Goal: Find specific page/section: Find specific page/section

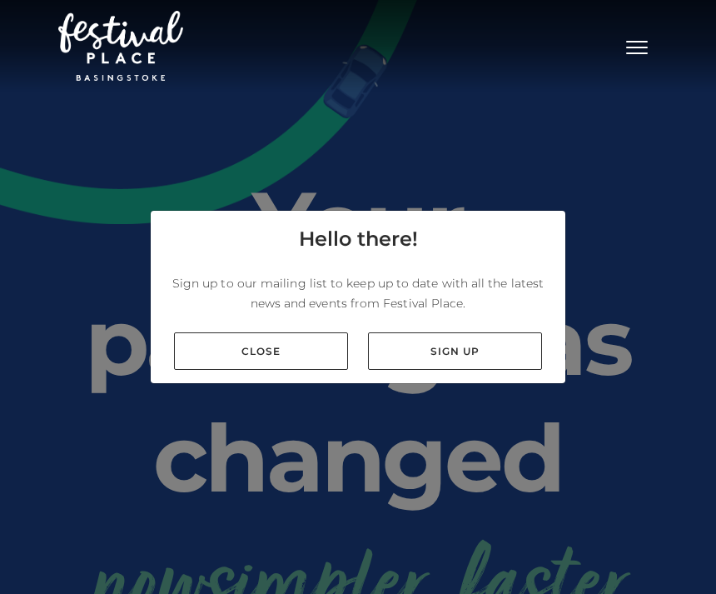
click at [273, 370] on link "Close" at bounding box center [261, 350] width 174 height 37
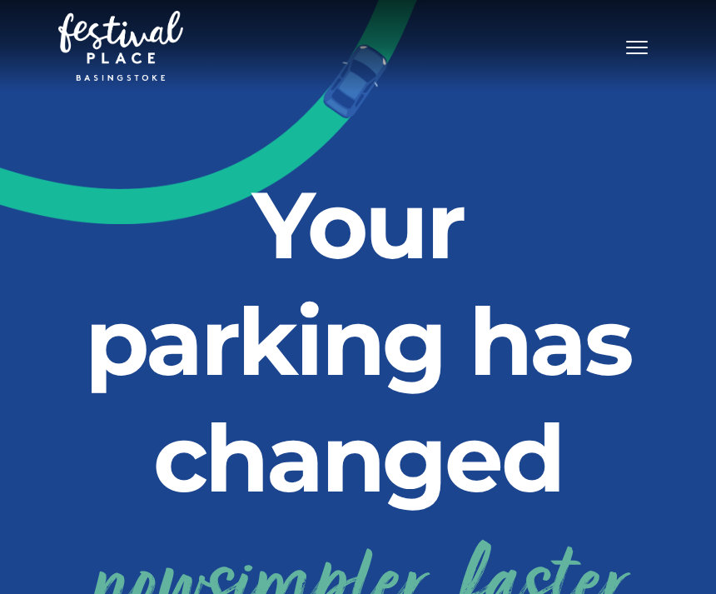
click at [645, 55] on button "Toggle navigation" at bounding box center [637, 45] width 42 height 24
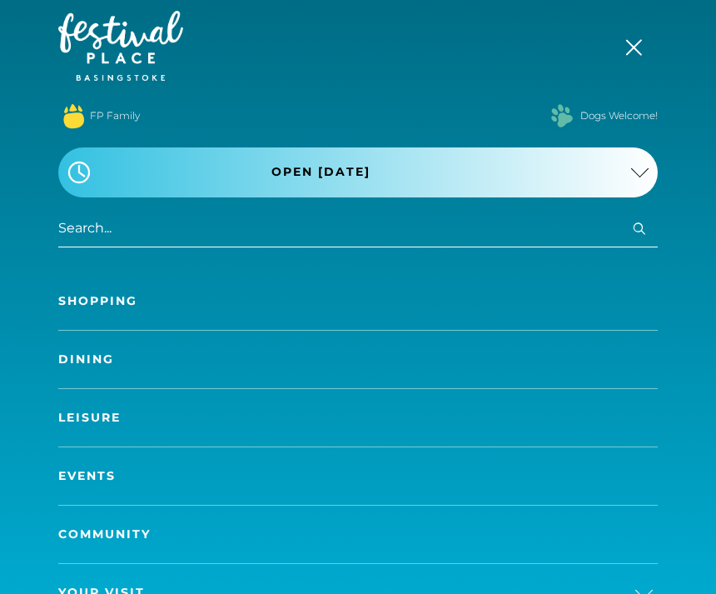
click at [132, 117] on link "FP Family" at bounding box center [115, 115] width 50 height 15
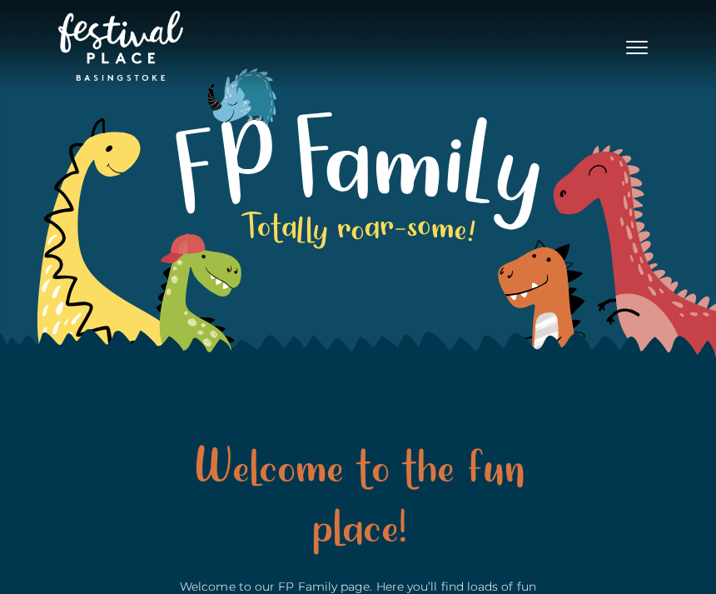
click at [627, 36] on button "Toggle navigation" at bounding box center [637, 45] width 42 height 24
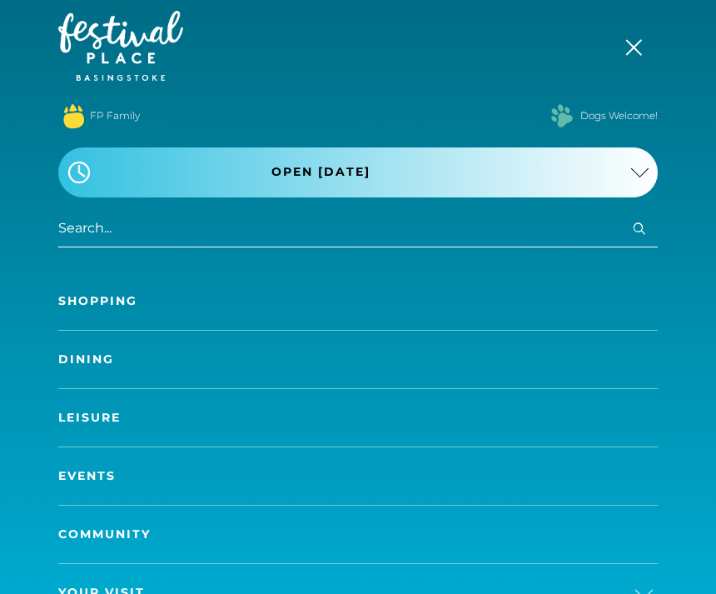
click at [172, 197] on button ".st5{fill:none;stroke:#FFFFFF;stroke-width:2.29;stroke-miterlimit:10;} Open tod…" at bounding box center [358, 172] width 600 height 50
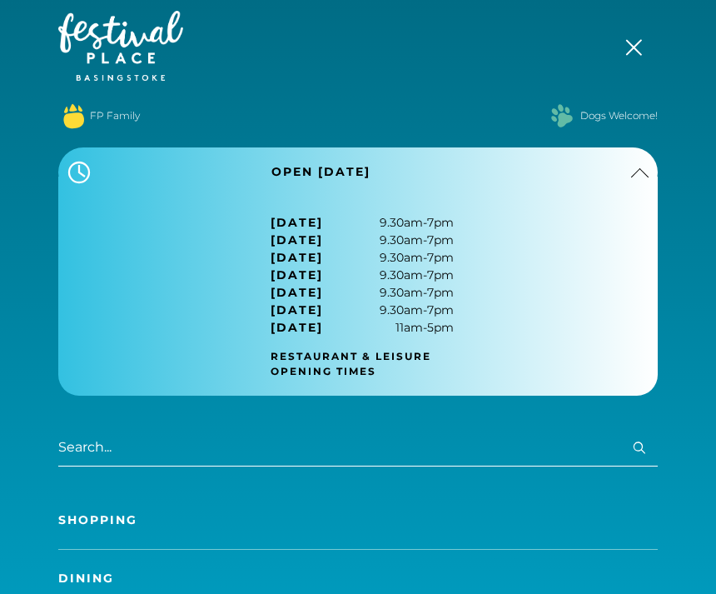
click at [244, 443] on input "search" at bounding box center [358, 447] width 600 height 37
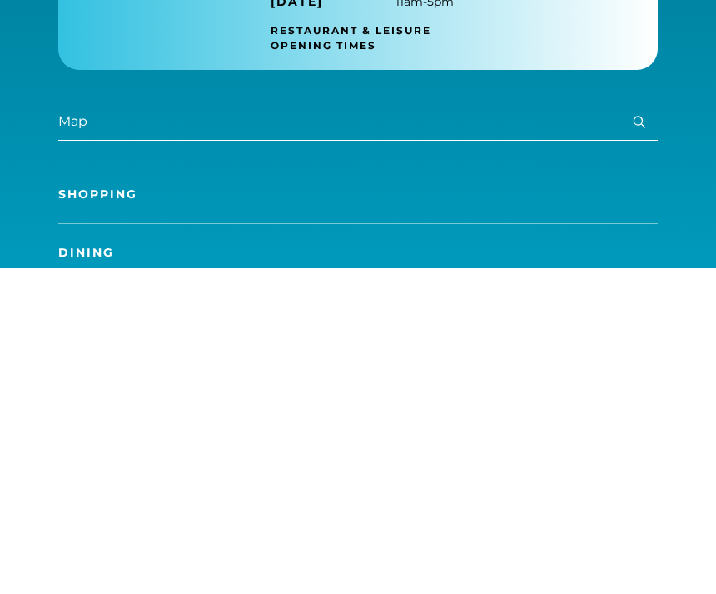
type input "Map"
click at [640, 437] on button "Search" at bounding box center [640, 447] width 20 height 21
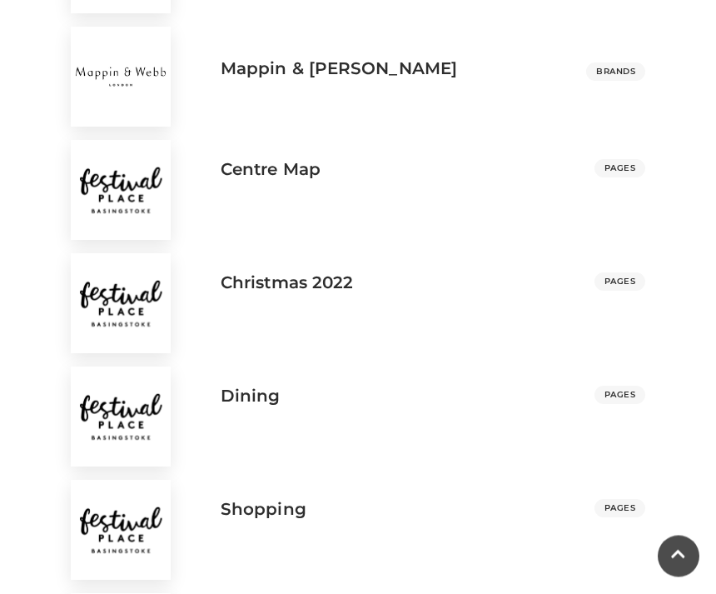
scroll to position [816, 0]
click at [263, 170] on h3 "Centre Map" at bounding box center [271, 169] width 100 height 20
